Goal: Information Seeking & Learning: Check status

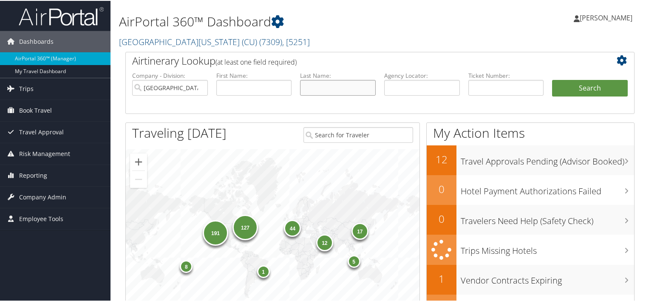
click at [316, 85] on input "text" at bounding box center [338, 87] width 76 height 16
paste input "Halverson"
type input "Halverson"
click at [263, 94] on input "text" at bounding box center [254, 87] width 76 height 16
type input "n"
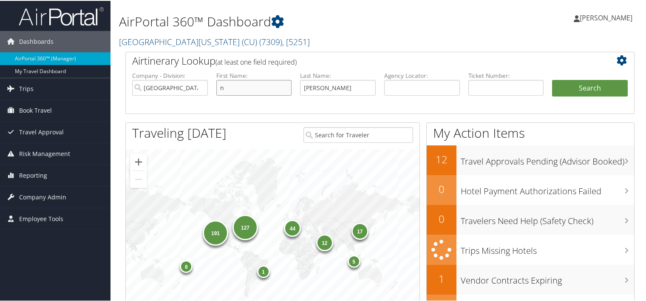
click at [552, 79] on button "Search" at bounding box center [590, 87] width 76 height 17
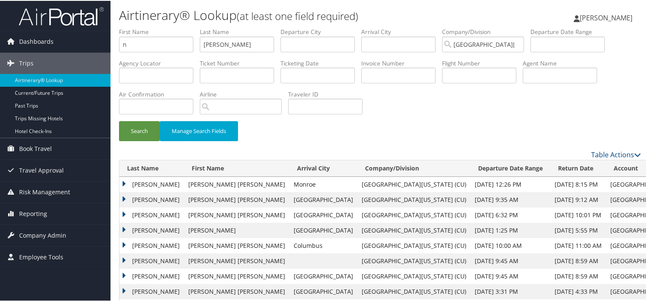
click at [145, 185] on td "HALVERSON" at bounding box center [151, 183] width 65 height 15
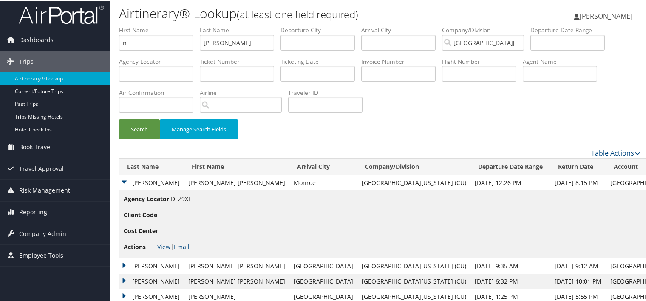
scroll to position [85, 0]
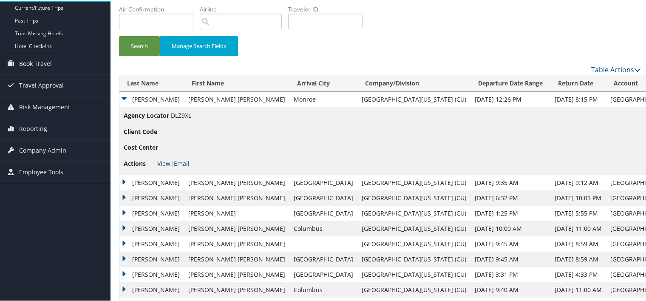
click at [165, 162] on link "View" at bounding box center [163, 163] width 13 height 8
click at [145, 212] on td "HALVERSON" at bounding box center [151, 212] width 65 height 15
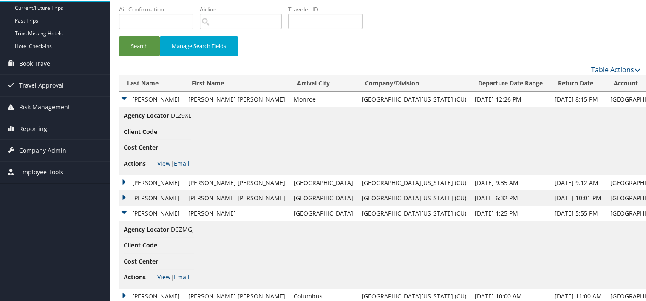
scroll to position [170, 0]
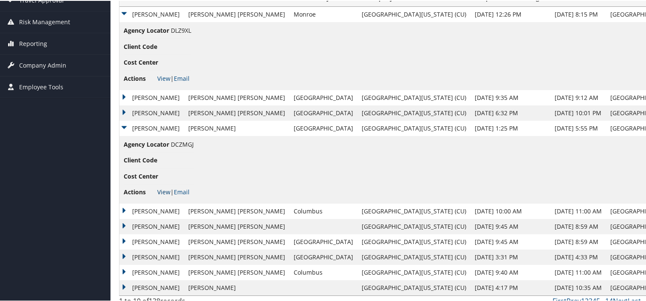
click at [168, 190] on link "View" at bounding box center [163, 191] width 13 height 8
click at [151, 90] on td "HALVERSON" at bounding box center [151, 96] width 65 height 15
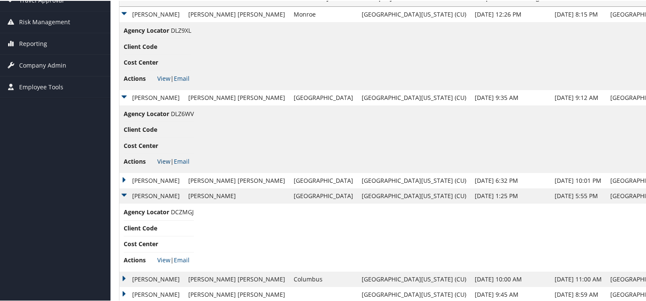
click at [160, 158] on link "View" at bounding box center [163, 160] width 13 height 8
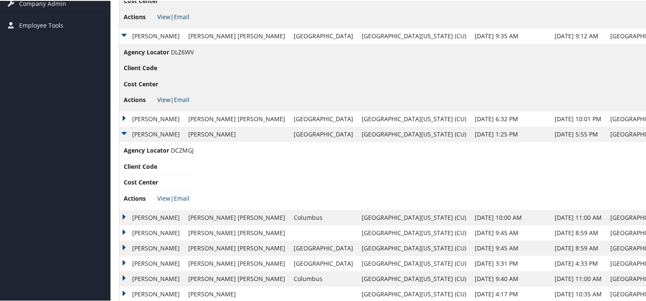
scroll to position [245, 0]
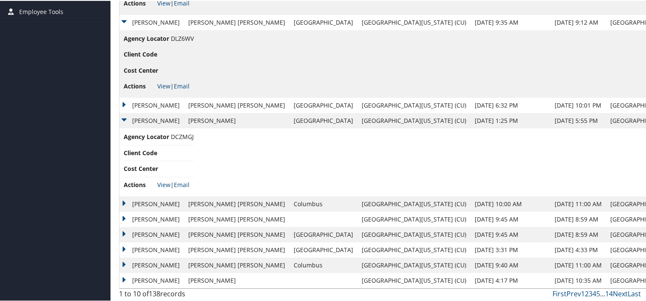
click at [146, 100] on td "HALVERSON" at bounding box center [151, 104] width 65 height 15
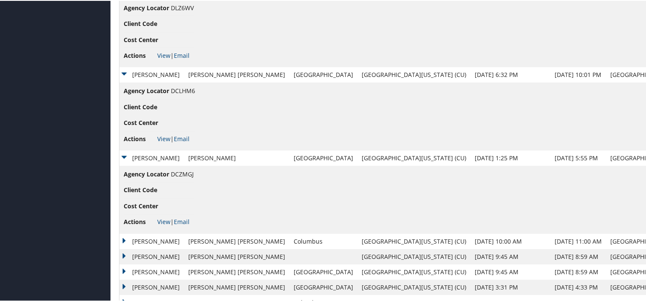
scroll to position [313, 0]
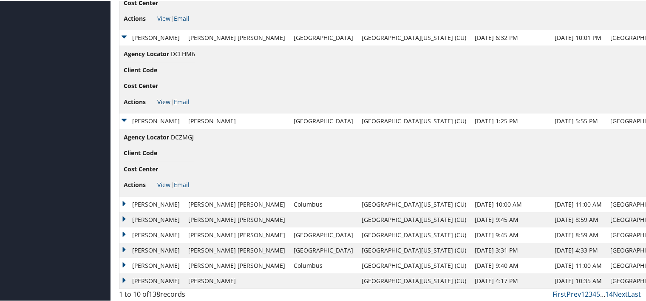
click at [164, 97] on link "View" at bounding box center [163, 101] width 13 height 8
click at [150, 277] on td "HALVERSON" at bounding box center [151, 280] width 65 height 15
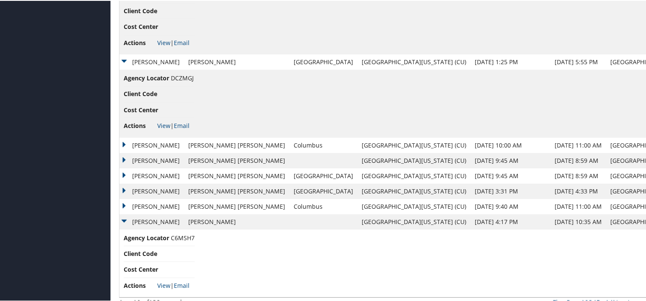
scroll to position [380, 0]
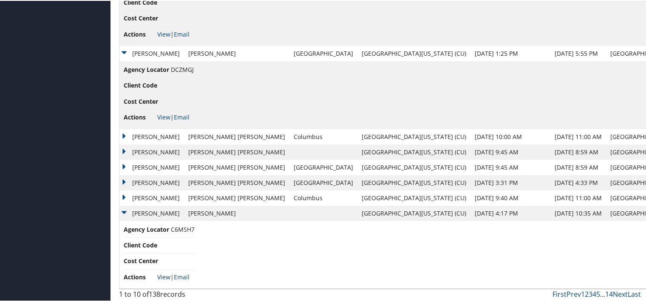
click at [164, 278] on link "View" at bounding box center [163, 276] width 13 height 8
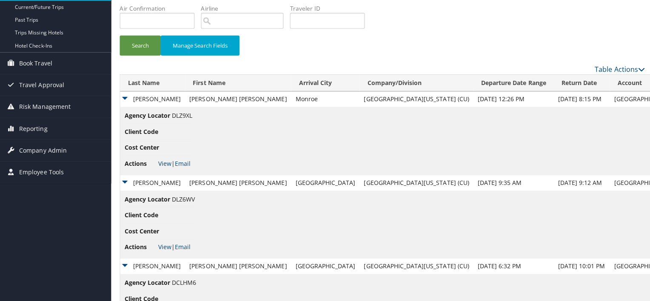
scroll to position [0, 0]
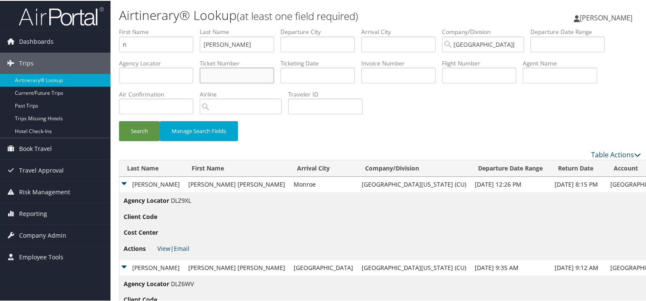
click at [231, 69] on input "text" at bounding box center [237, 75] width 74 height 16
paste input "0167307443104"
type input "0167307443104"
drag, startPoint x: 245, startPoint y: 43, endPoint x: 162, endPoint y: 36, distance: 83.6
click at [162, 27] on ul "First Name n Last Name Halverson Departure City Arrival City Company/Division U…" at bounding box center [380, 27] width 522 height 0
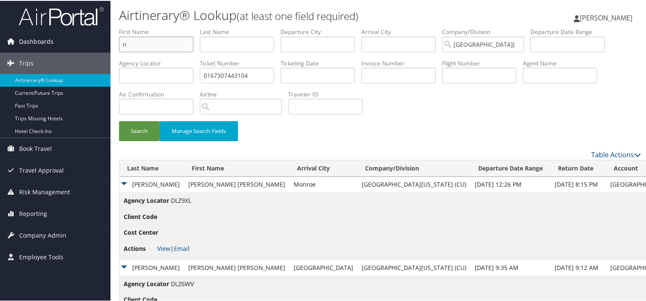
drag, startPoint x: 112, startPoint y: 38, endPoint x: 83, endPoint y: 37, distance: 28.9
click at [146, 129] on button "Search" at bounding box center [139, 130] width 41 height 20
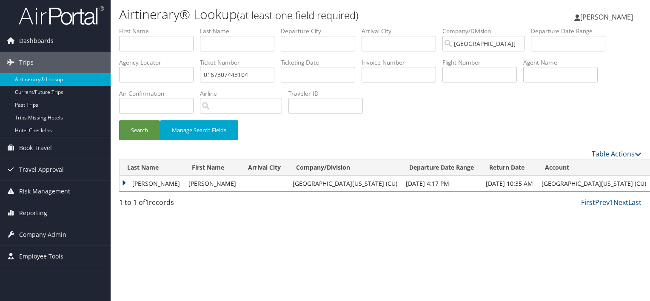
click at [145, 185] on td "HALVERSON" at bounding box center [151, 183] width 65 height 15
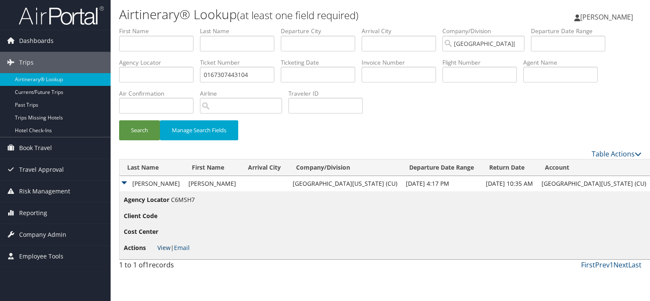
click at [164, 247] on link "View" at bounding box center [163, 248] width 13 height 8
drag, startPoint x: 256, startPoint y: 74, endPoint x: 184, endPoint y: 78, distance: 72.4
click at [184, 27] on ul "First Name Last Name Departure City Arrival City Company/Division University of…" at bounding box center [380, 27] width 522 height 0
paste input "8900897130212"
click at [129, 133] on button "Search" at bounding box center [139, 130] width 41 height 20
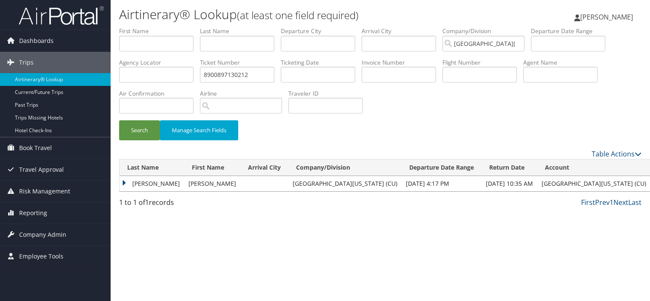
click at [159, 182] on td "HALVERSON" at bounding box center [151, 183] width 65 height 15
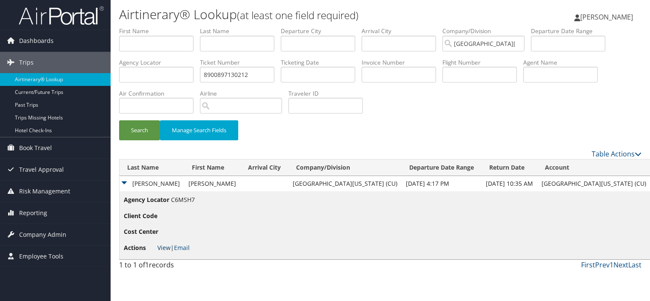
click at [162, 245] on link "View" at bounding box center [163, 248] width 13 height 8
drag, startPoint x: 253, startPoint y: 78, endPoint x: 175, endPoint y: 72, distance: 78.4
click at [175, 27] on ul "First Name Last Name Departure City Arrival City Company/Division University of…" at bounding box center [380, 27] width 522 height 0
paste input "0167307443104"
type input "0167307443104"
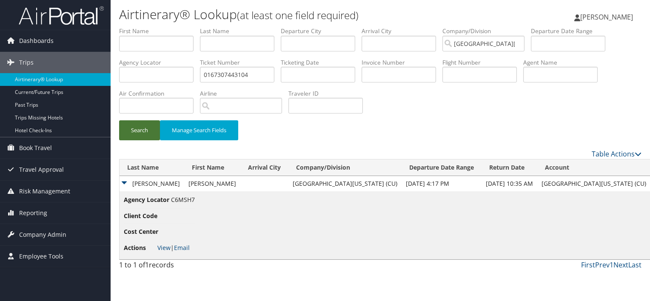
click at [150, 129] on button "Search" at bounding box center [139, 130] width 41 height 20
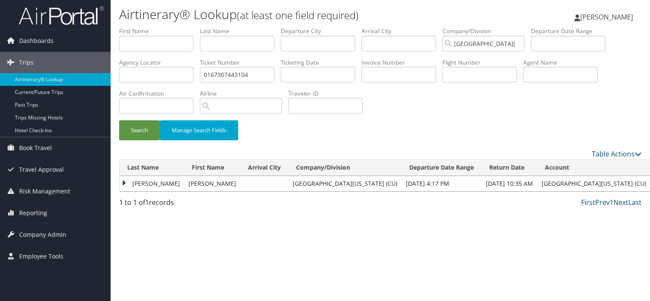
click at [154, 182] on td "HALVERSON" at bounding box center [151, 183] width 65 height 15
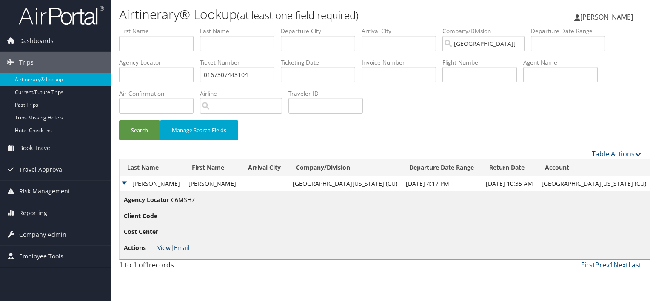
click at [162, 246] on link "View" at bounding box center [163, 248] width 13 height 8
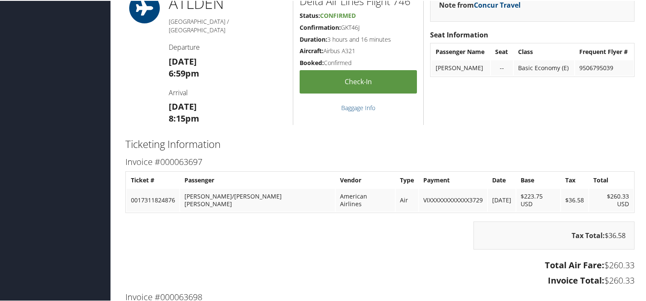
scroll to position [1207, 0]
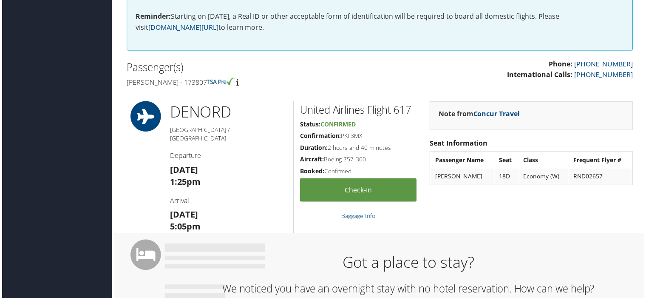
scroll to position [255, 0]
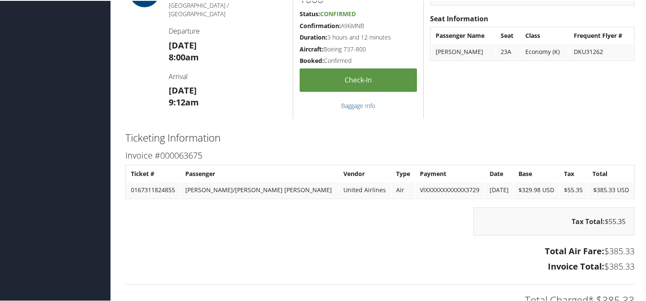
scroll to position [850, 0]
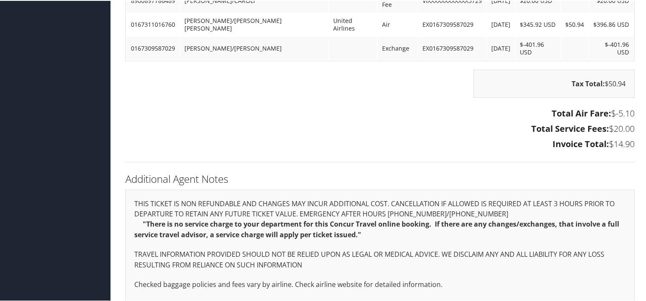
scroll to position [675, 0]
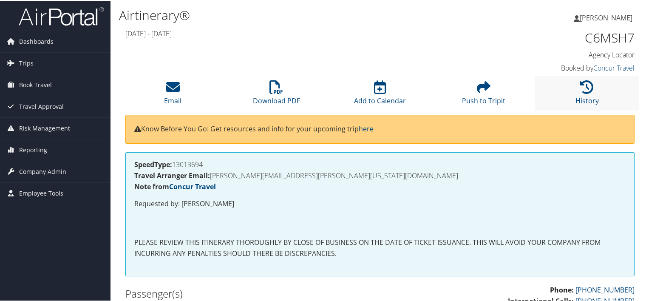
click at [592, 88] on li "History" at bounding box center [587, 92] width 104 height 34
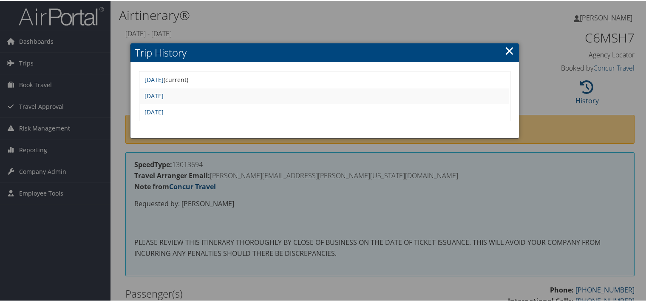
click at [225, 99] on td "[DATE]" at bounding box center [324, 95] width 369 height 15
click at [164, 98] on link "[DATE]" at bounding box center [154, 95] width 19 height 8
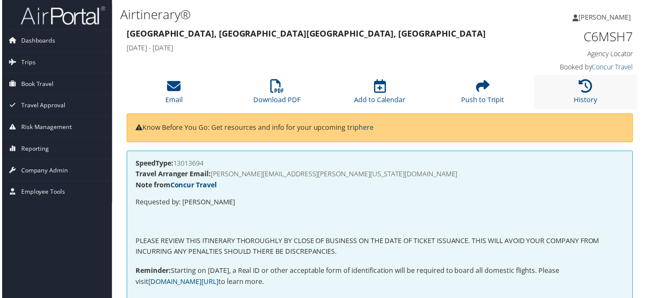
click at [570, 94] on li "History" at bounding box center [587, 92] width 104 height 34
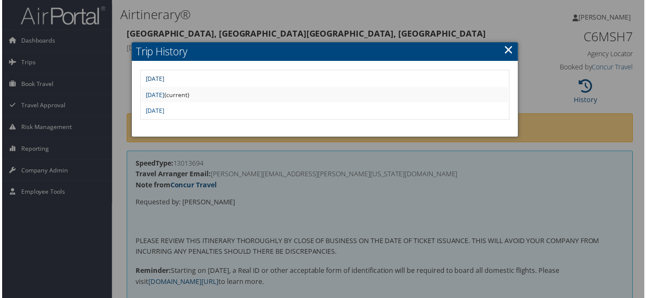
click at [164, 77] on link "Tue Jun 3 15:50:48 MDT 2025" at bounding box center [154, 79] width 19 height 8
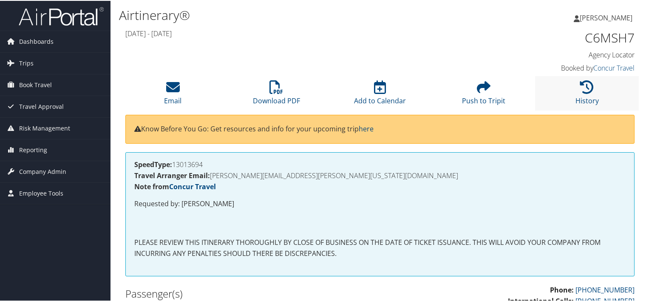
click at [596, 94] on li "History" at bounding box center [587, 92] width 104 height 34
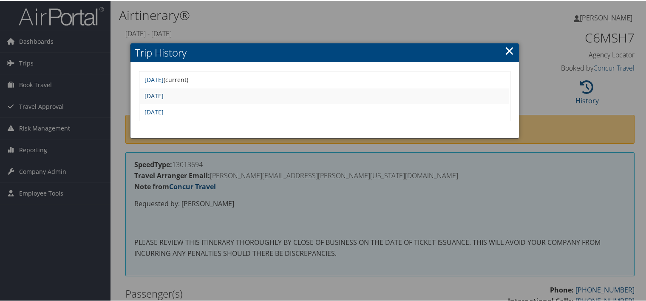
click at [164, 98] on link "[DATE]" at bounding box center [154, 95] width 19 height 8
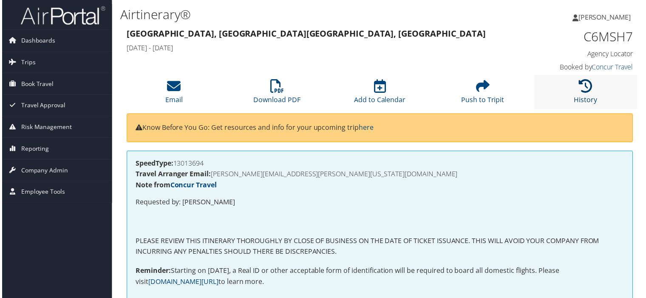
click at [585, 88] on icon at bounding box center [587, 86] width 14 height 14
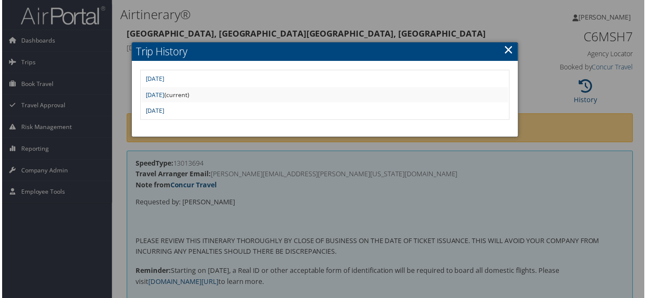
click at [164, 112] on link "Thu May 8 17:54:25 MDT 2025" at bounding box center [154, 111] width 19 height 8
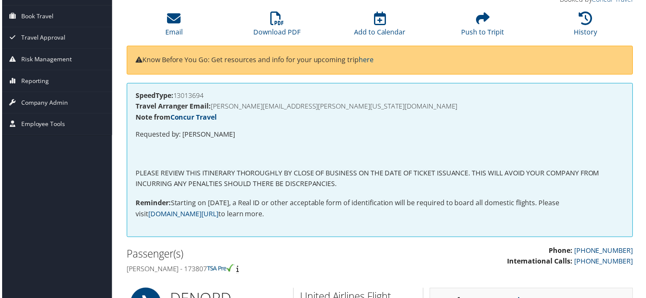
scroll to position [68, 0]
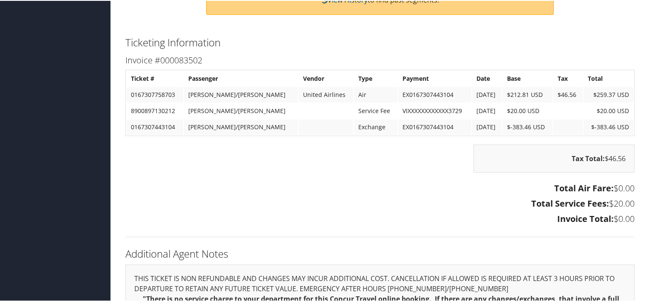
scroll to position [340, 0]
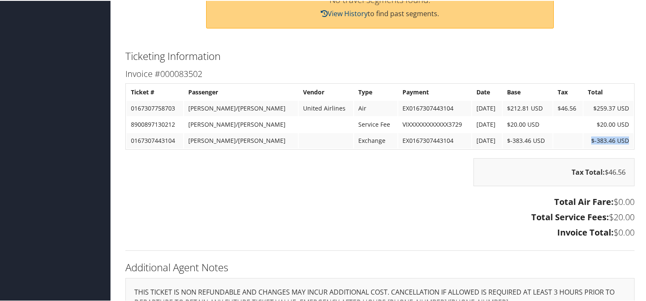
drag, startPoint x: 580, startPoint y: 138, endPoint x: 630, endPoint y: 139, distance: 50.2
click at [630, 139] on table "Ticket # Passenger Vendor Type Payment Date Base Tax Total 0167307758703 HALVER…" at bounding box center [379, 115] width 509 height 66
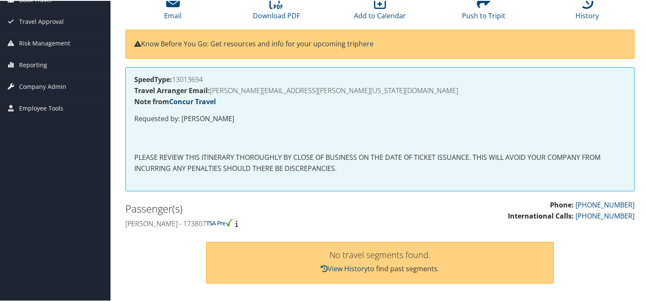
scroll to position [0, 0]
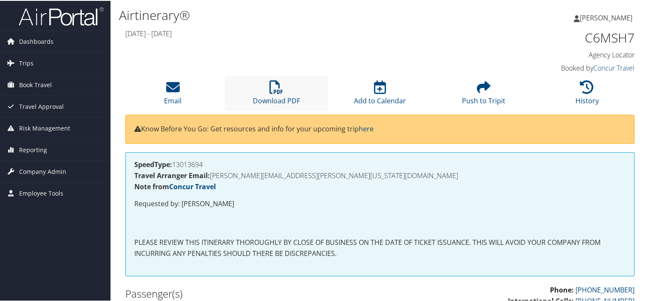
click at [265, 88] on li "Download PDF" at bounding box center [277, 92] width 104 height 34
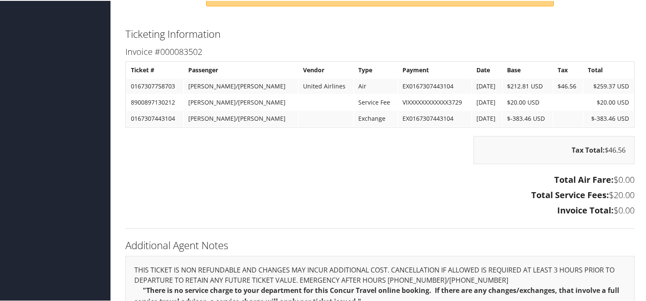
scroll to position [340, 0]
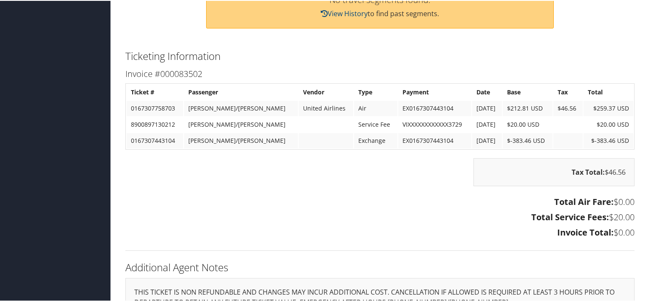
drag, startPoint x: 443, startPoint y: 178, endPoint x: 440, endPoint y: 162, distance: 15.9
click at [443, 178] on div "Tax Total: $46.56" at bounding box center [380, 175] width 522 height 37
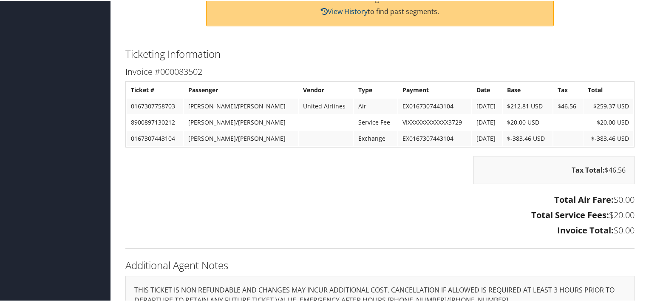
scroll to position [367, 0]
